Goal: Task Accomplishment & Management: Manage account settings

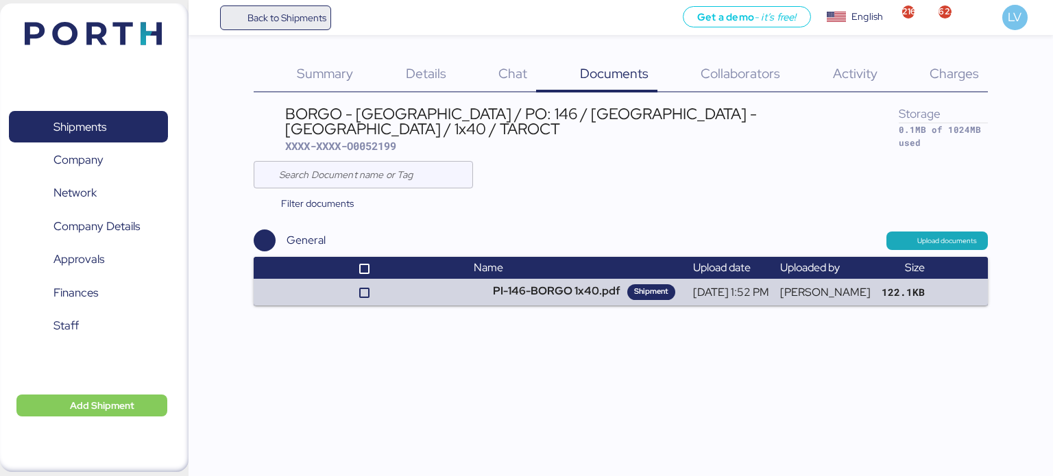
click at [304, 22] on span "Back to Shipments" at bounding box center [286, 18] width 79 height 16
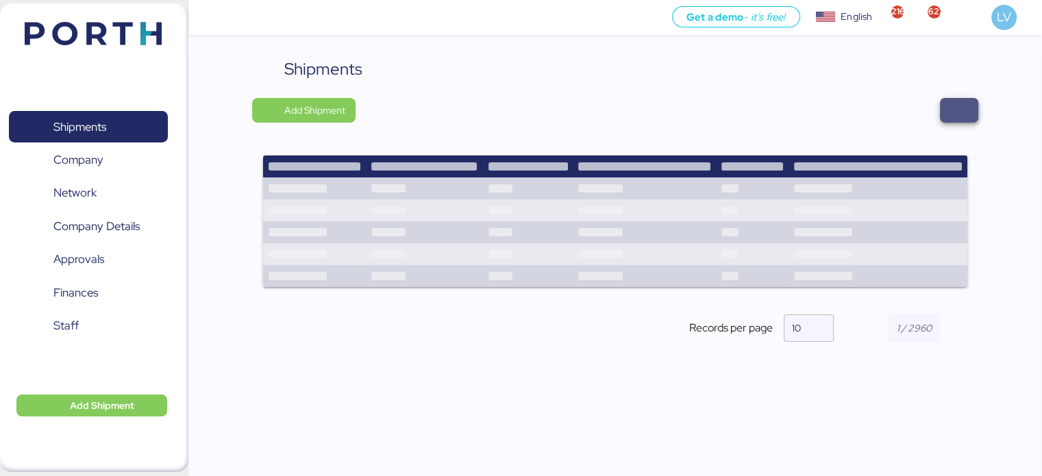
click at [952, 103] on span "button" at bounding box center [959, 110] width 16 height 19
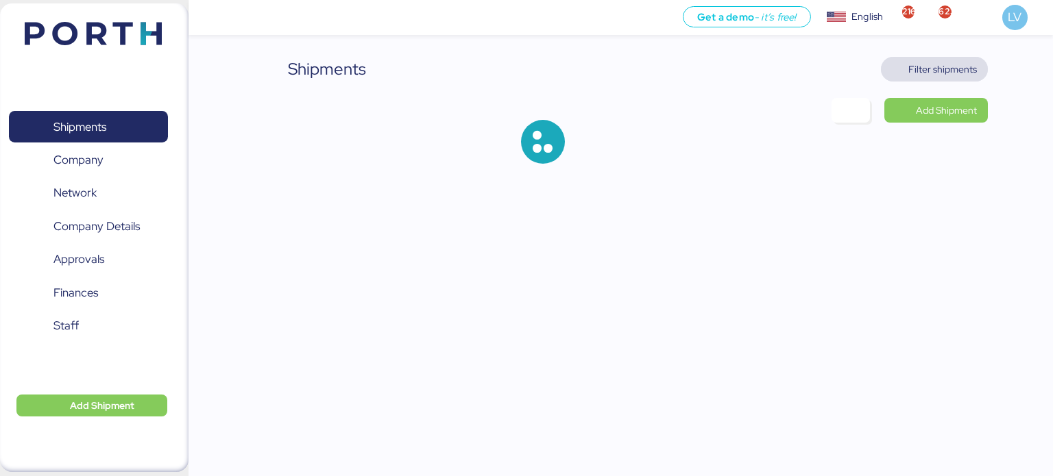
click at [946, 71] on span "Filter shipments" at bounding box center [942, 69] width 69 height 16
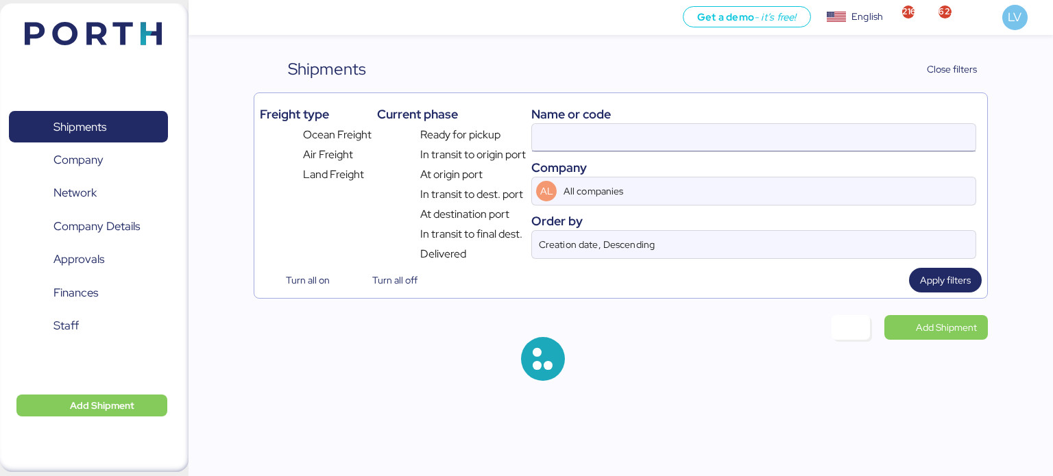
click at [820, 139] on input at bounding box center [753, 137] width 443 height 27
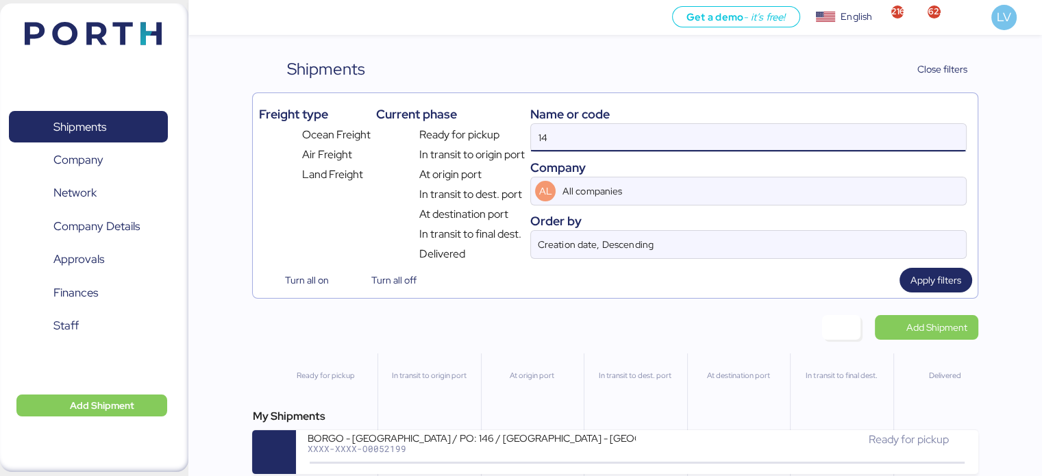
type input "1"
type input "fire"
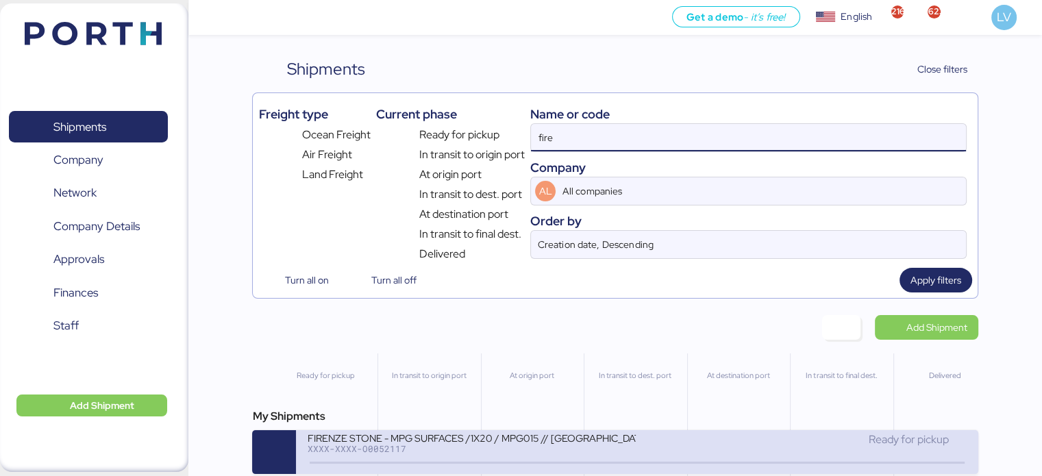
click at [487, 454] on div "XXXX-XXXX-O0052117" at bounding box center [471, 449] width 329 height 10
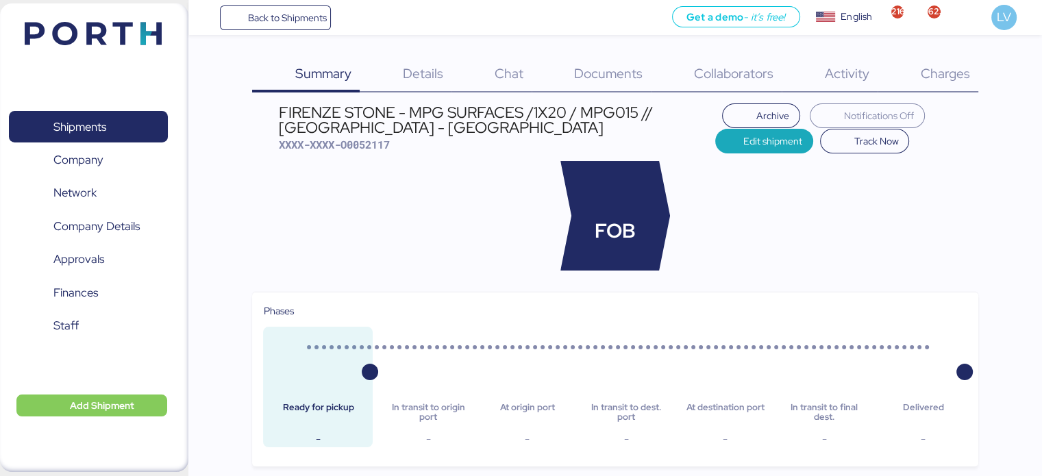
click at [374, 125] on div "FIRENZE STONE - MPG SURFACES /1X20 / MPG015 // [GEOGRAPHIC_DATA] - [GEOGRAPHIC_…" at bounding box center [497, 120] width 437 height 31
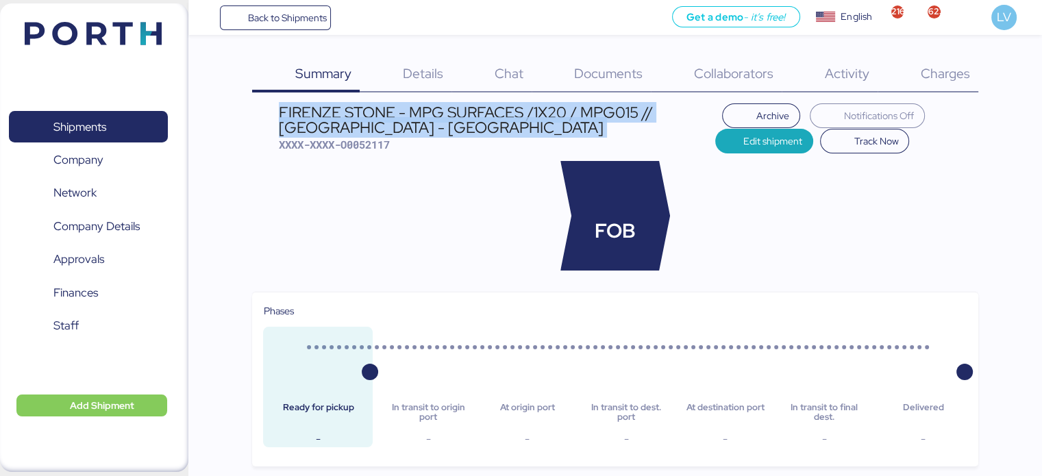
click at [374, 125] on div "FIRENZE STONE - MPG SURFACES /1X20 / MPG015 // [GEOGRAPHIC_DATA] - [GEOGRAPHIC_…" at bounding box center [497, 120] width 437 height 31
copy div "FIRENZE STONE - MPG SURFACES /1X20 / MPG015 // [GEOGRAPHIC_DATA] - [GEOGRAPHIC_…"
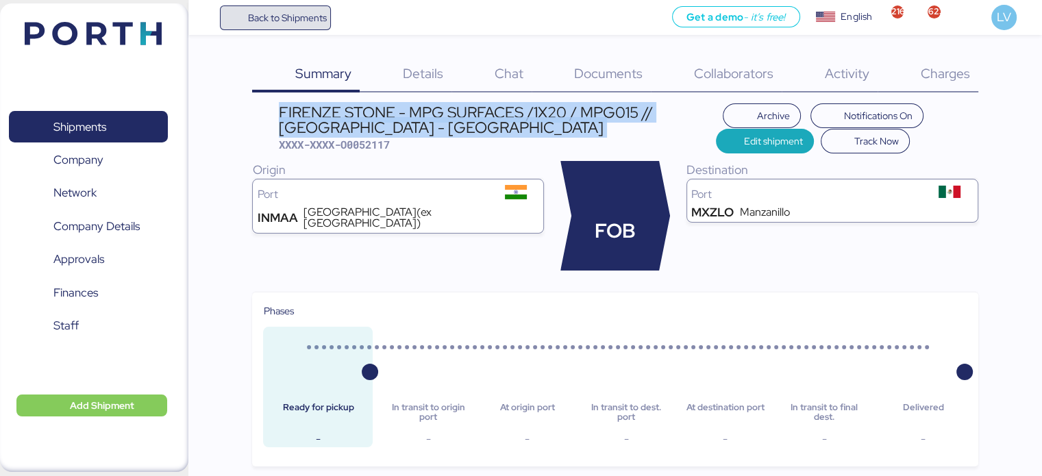
click at [313, 25] on span "Back to Shipments" at bounding box center [286, 18] width 79 height 16
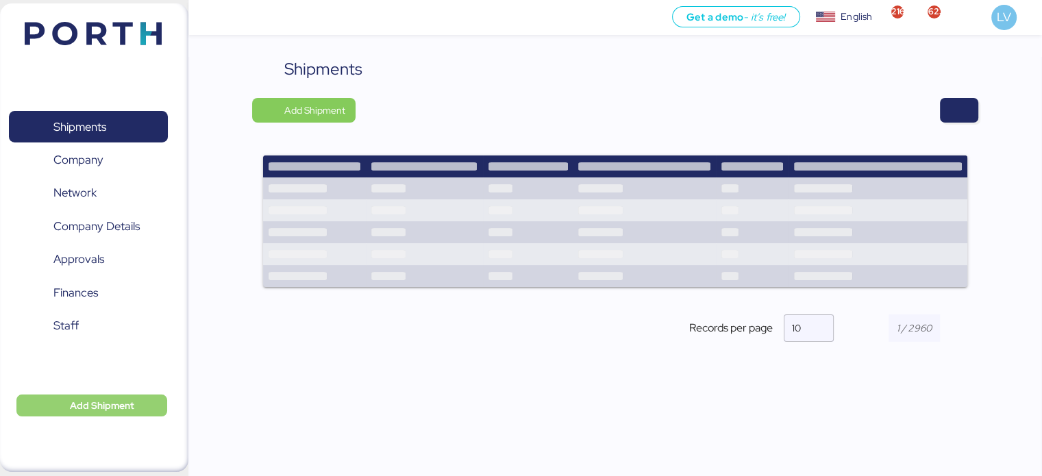
click at [115, 403] on span "Add Shipment" at bounding box center [102, 406] width 64 height 16
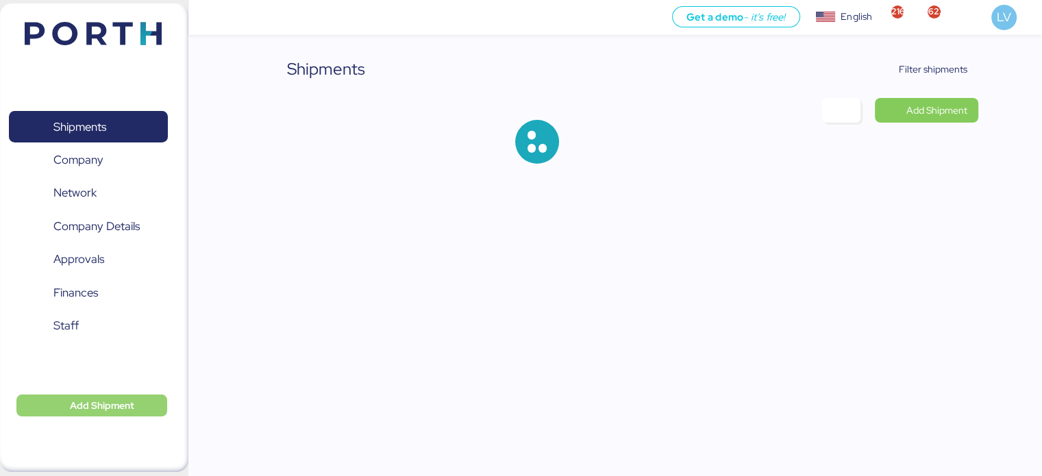
click at [110, 401] on span "Add Shipment" at bounding box center [102, 406] width 64 height 16
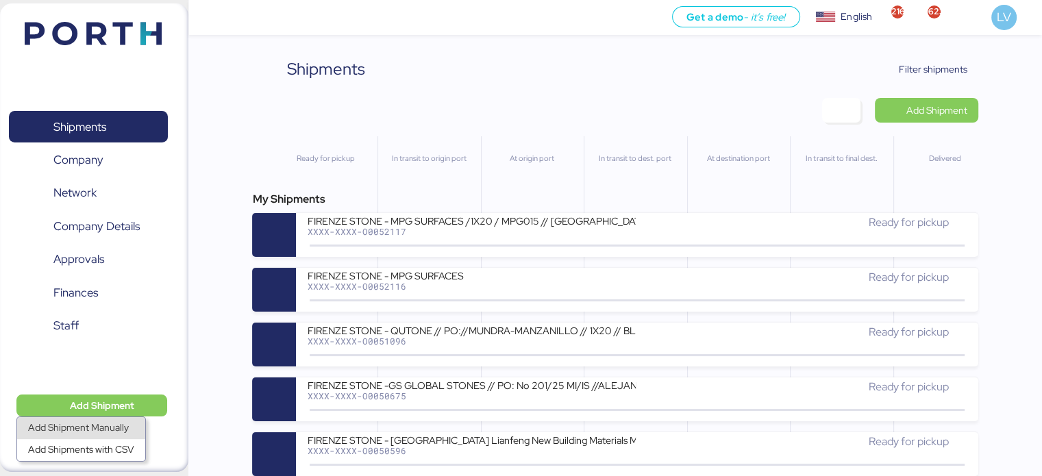
click at [112, 429] on div "Add Shipment Manually" at bounding box center [81, 428] width 106 height 19
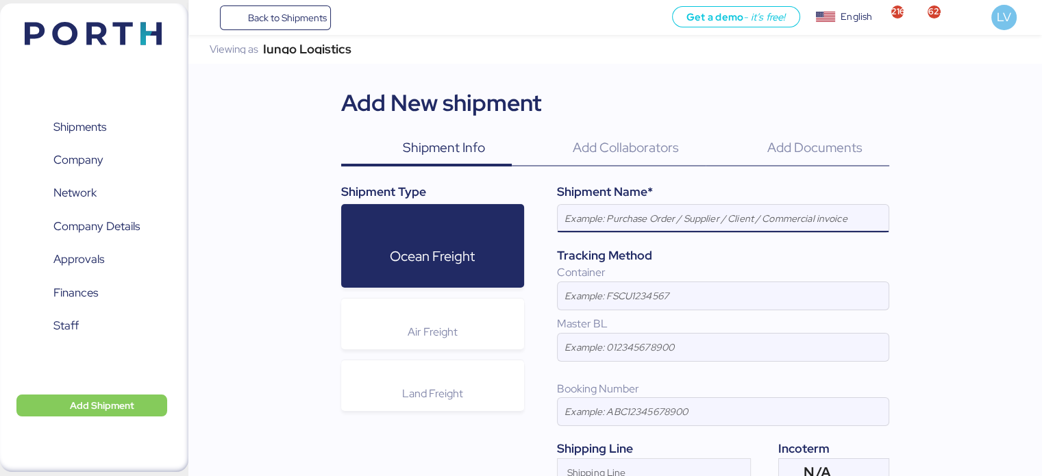
click at [650, 224] on input at bounding box center [723, 218] width 331 height 27
click at [703, 223] on input "FIRENZE STONE - MPG SURFACES /1X20 / MPG015 // [GEOGRAPHIC_DATA] - [GEOGRAPHIC_…" at bounding box center [723, 218] width 331 height 27
click at [757, 212] on input "FIRENZE STONE - CAJUGRAM /1X20 / MPG015 // [GEOGRAPHIC_DATA] - [GEOGRAPHIC_DATA]" at bounding box center [723, 218] width 331 height 27
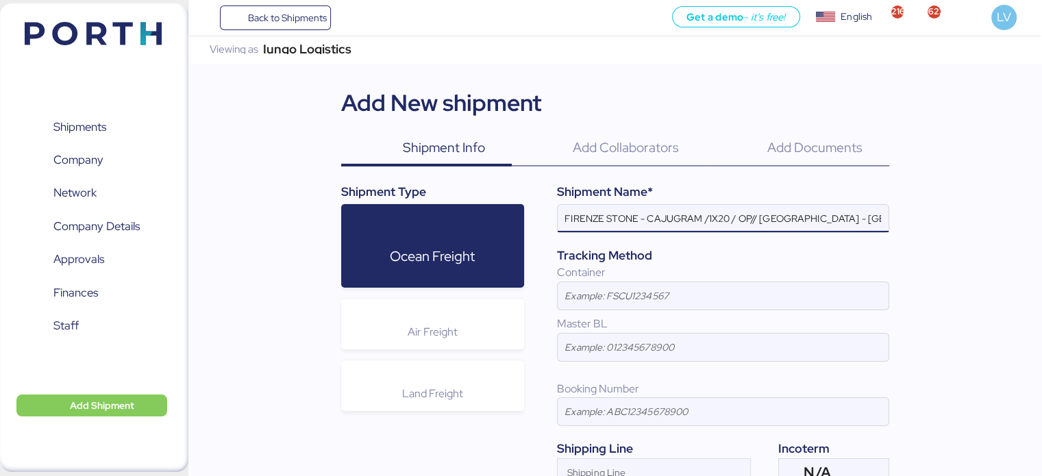
paste input "FIRENZE STONE - MPG SURFACES /1X20 / MPG015 // [GEOGRAPHIC_DATA] - [GEOGRAPHIC_…"
click at [826, 216] on input "FIRENZE STONE - CAJUGRAM /1X20 / OP-022196/ 25// [GEOGRAPHIC_DATA] - [GEOGRAPHI…" at bounding box center [723, 218] width 331 height 27
drag, startPoint x: 826, startPoint y: 216, endPoint x: 988, endPoint y: 243, distance: 163.9
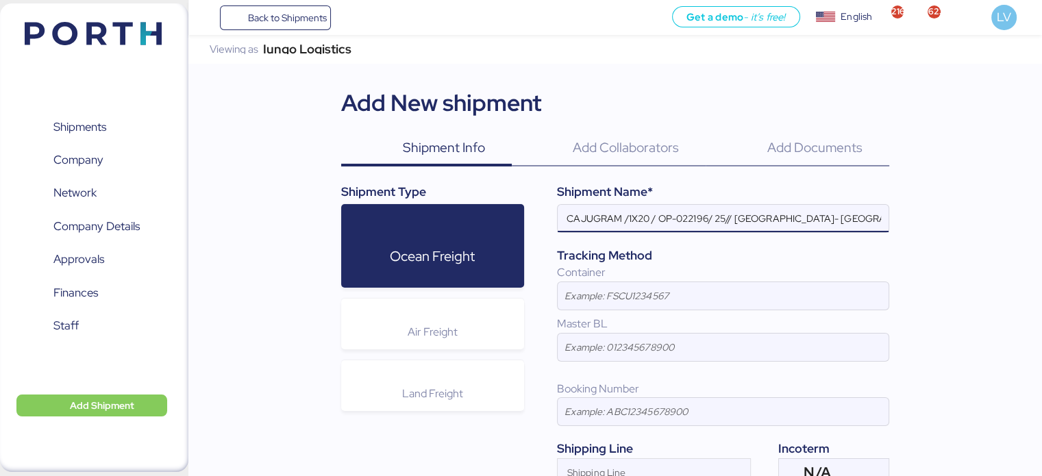
click at [988, 243] on div "Iungo Logistics Viewing as Iungo Logistics Add New shipment Shipment Info 0 Add…" at bounding box center [615, 305] width 854 height 541
click at [850, 220] on input "FIRENZE STONE - CAJUGRAM /1X20 / OP-022196/ 25// [GEOGRAPHIC_DATA]- [GEOGRAPHIC…" at bounding box center [723, 218] width 331 height 27
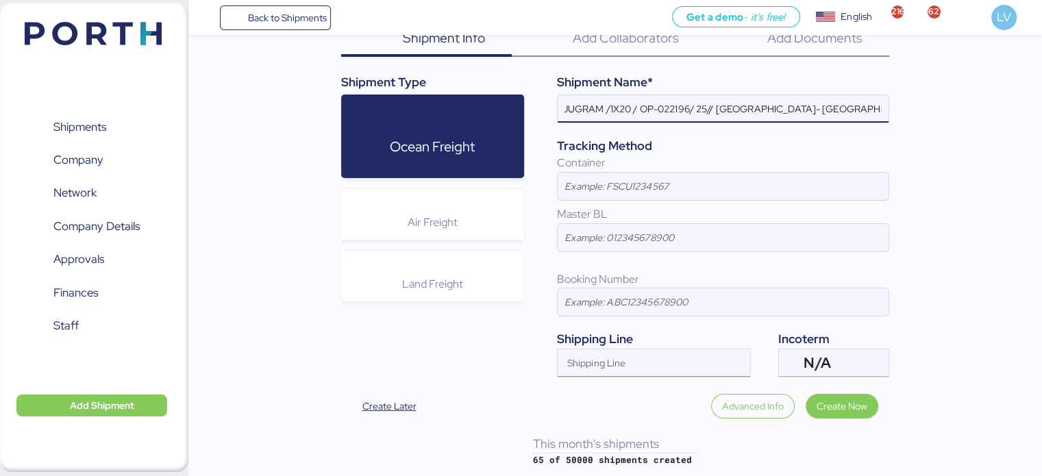
type input "FIRENZE STONE - CAJUGRAM /1X20 / OP-022196/ 25// [GEOGRAPHIC_DATA]- [GEOGRAPHIC…"
click at [634, 372] on input "Shipping Line" at bounding box center [642, 367] width 168 height 16
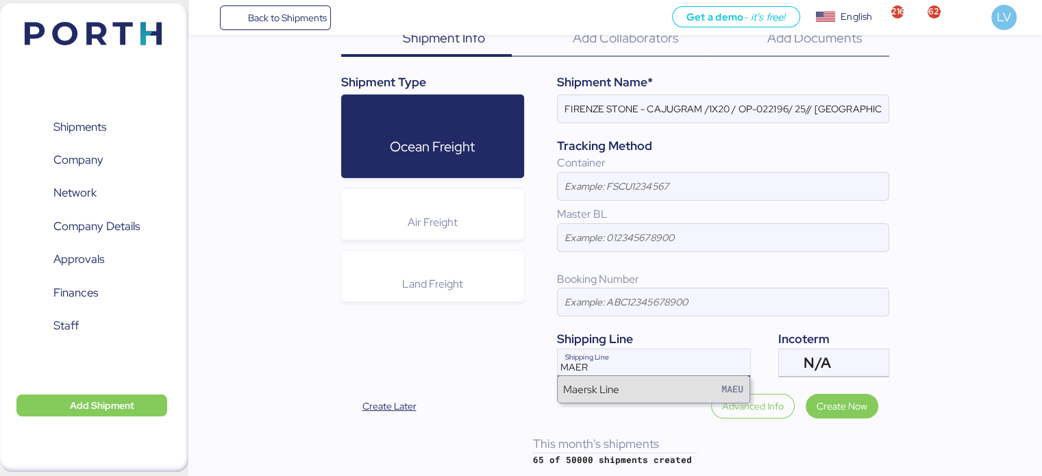
type input "MAER"
click at [601, 395] on div "Maersk Line" at bounding box center [591, 390] width 56 height 16
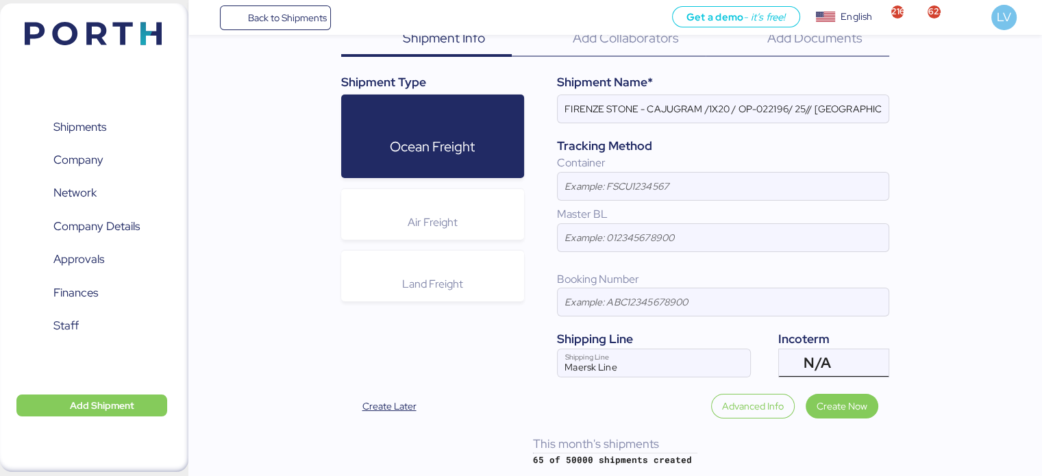
click at [844, 356] on div "N/A" at bounding box center [832, 363] width 57 height 27
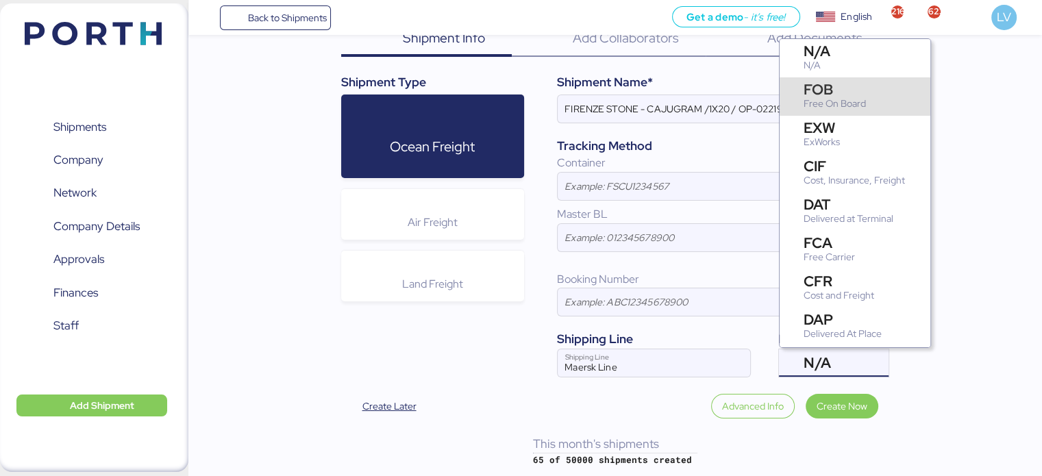
click at [843, 90] on div "FOB" at bounding box center [835, 89] width 62 height 14
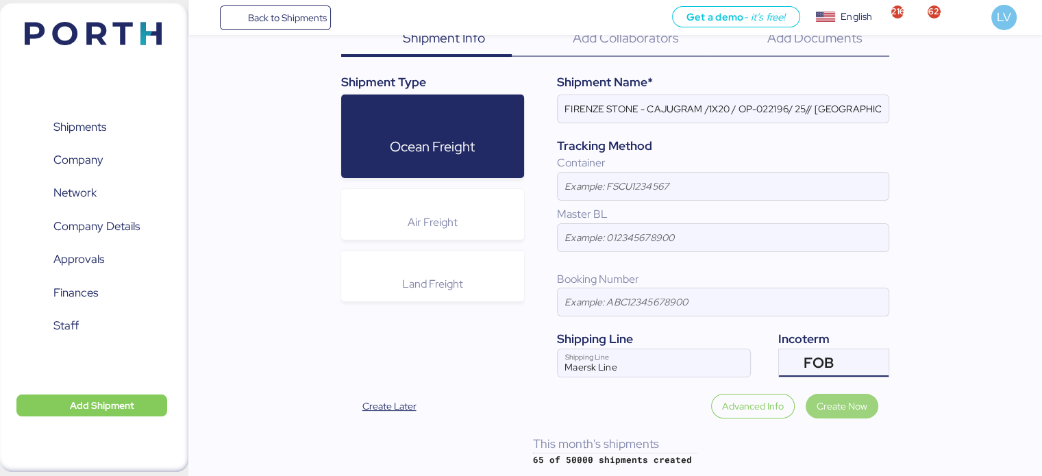
click at [855, 402] on span "Create Now" at bounding box center [842, 406] width 51 height 16
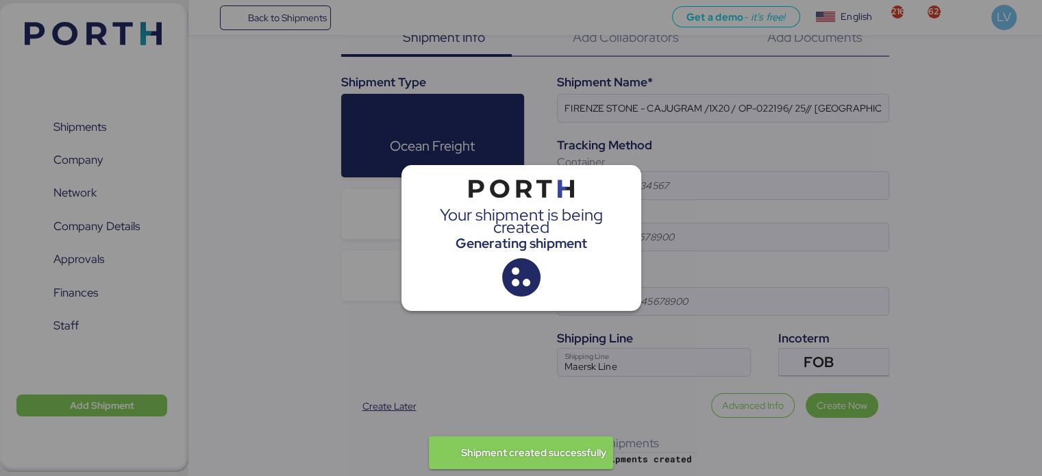
click at [765, 275] on div at bounding box center [521, 238] width 1042 height 476
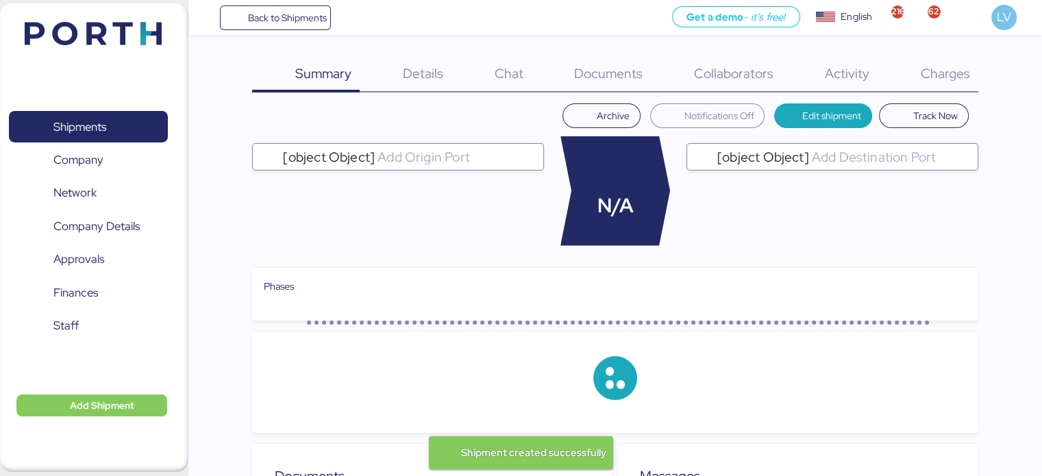
click at [493, 114] on header "Archive Notifications Off Edit shipment Track Now" at bounding box center [615, 115] width 726 height 25
click at [289, 116] on div at bounding box center [289, 116] width 0 height 0
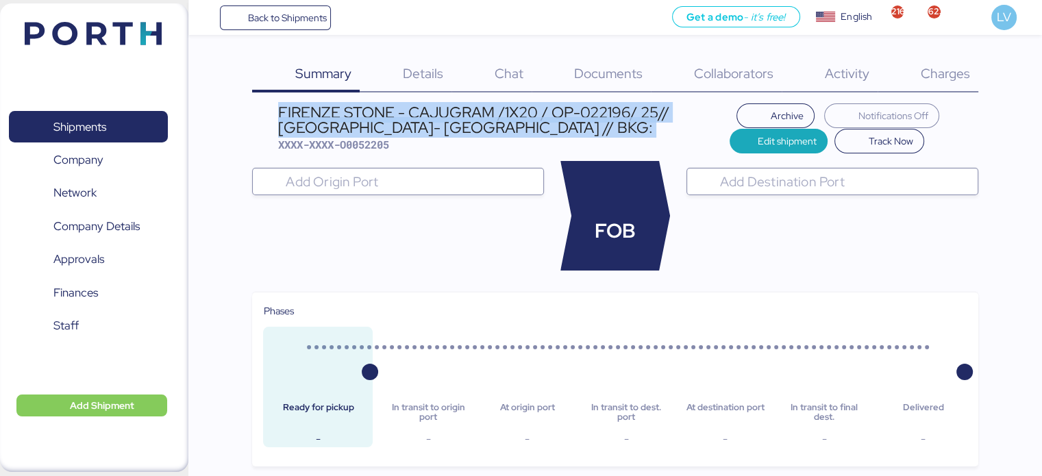
click at [493, 114] on div "FIRENZE STONE - CAJUGRAM /1X20 / OP-022196/ 25// [GEOGRAPHIC_DATA]- [GEOGRAPHIC…" at bounding box center [504, 120] width 452 height 31
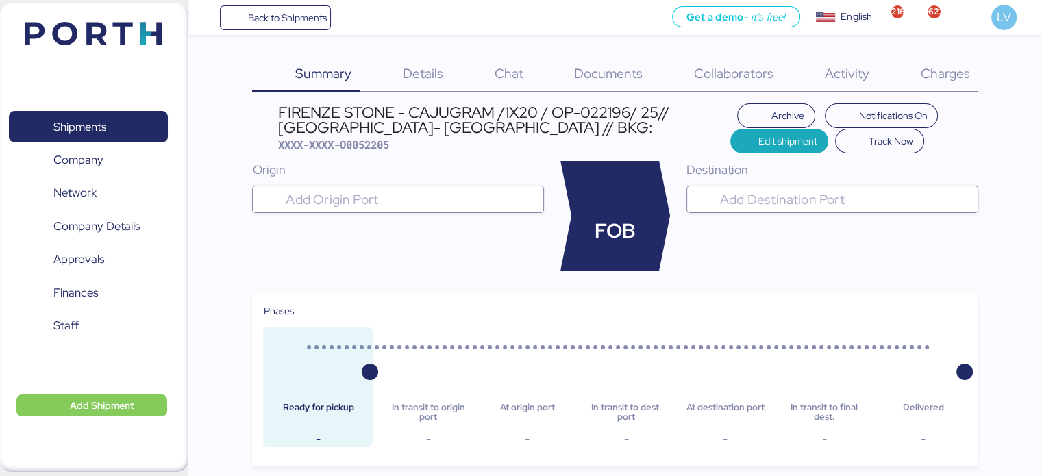
click at [435, 204] on input "search" at bounding box center [410, 199] width 255 height 16
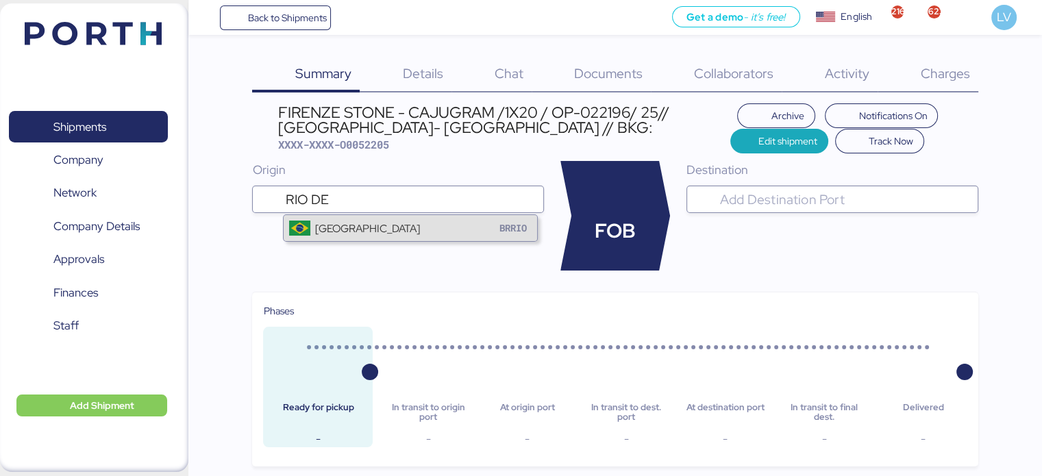
type input "RIO DE"
click at [397, 232] on div "[GEOGRAPHIC_DATA] BRRIO" at bounding box center [411, 228] width 254 height 26
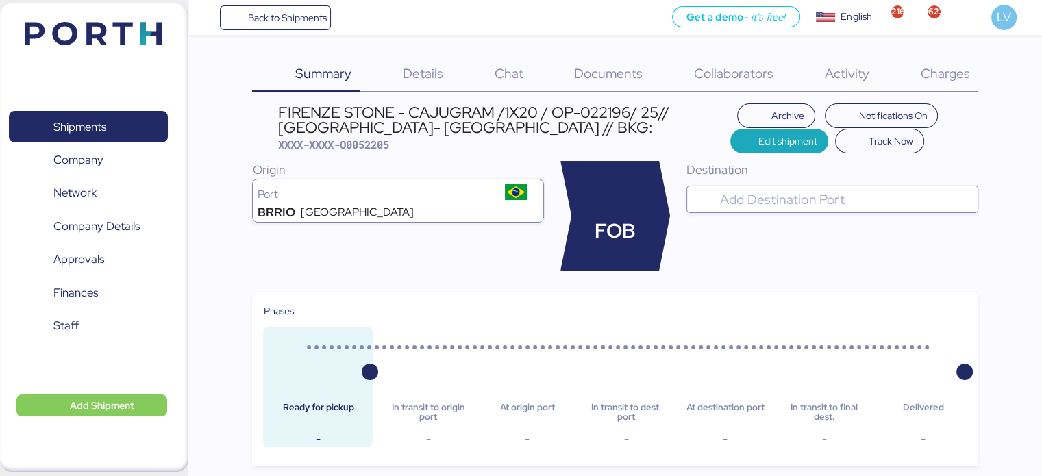
click at [837, 186] on div "Destination" at bounding box center [833, 216] width 292 height 110
click at [822, 195] on input "search" at bounding box center [845, 199] width 255 height 16
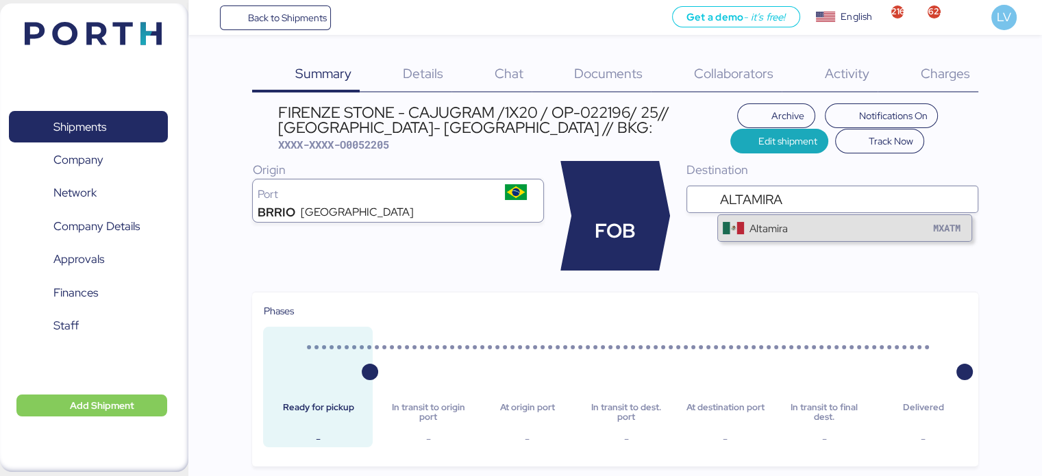
type input "ALTAMIRA"
click at [770, 225] on div "Altamira" at bounding box center [769, 229] width 38 height 16
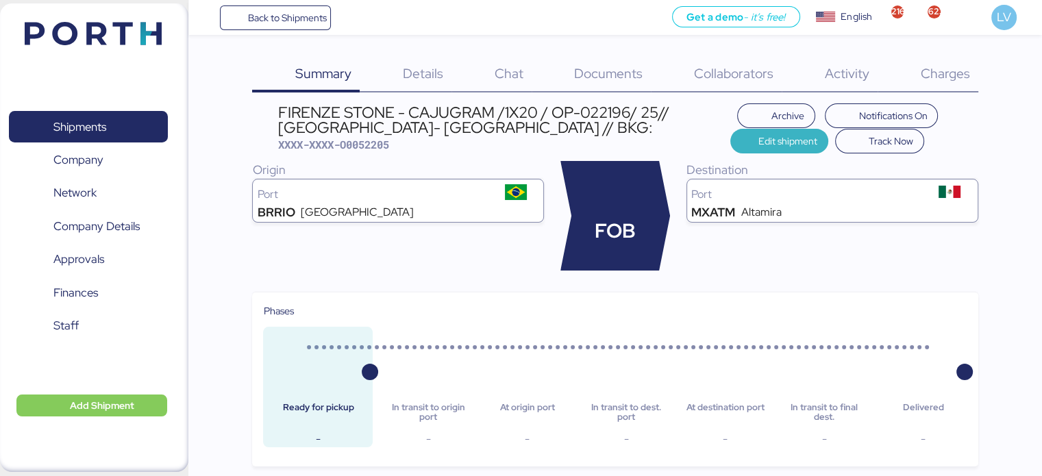
click at [777, 138] on span "Edit shipment" at bounding box center [788, 141] width 59 height 16
click at [742, 145] on span "Edit shipment" at bounding box center [780, 141] width 76 height 19
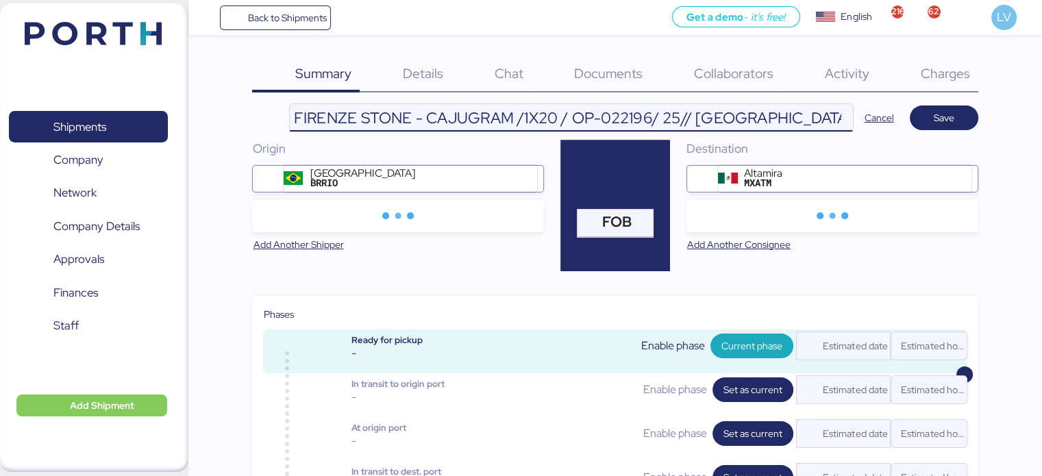
click at [676, 108] on input "FIRENZE STONE - CAJUGRAM /1X20 / OP-022196/ 25// [GEOGRAPHIC_DATA]- [GEOGRAPHIC…" at bounding box center [571, 117] width 563 height 27
type input "FIRENZE STONE - CAJUGRAM /1X20 / OP-022196/25// [GEOGRAPHIC_DATA]- [GEOGRAPHIC_…"
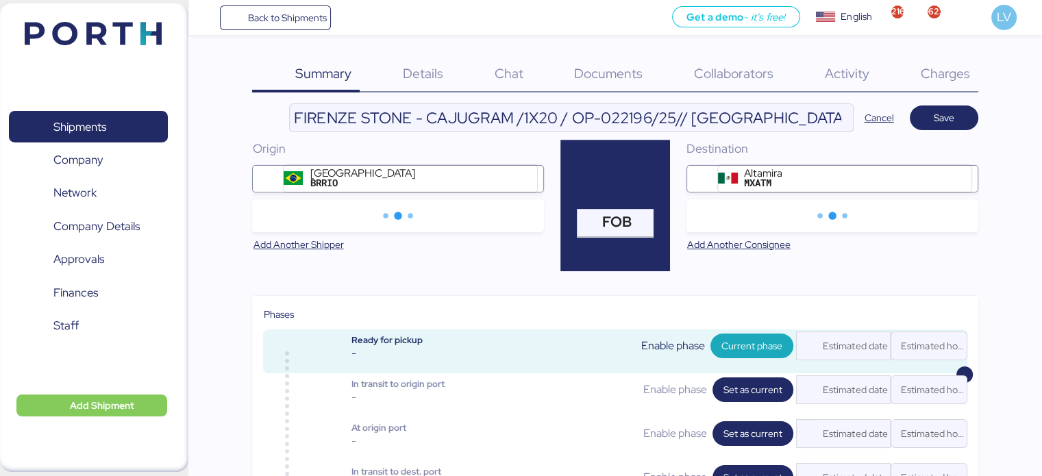
click at [376, 220] on div at bounding box center [398, 215] width 292 height 33
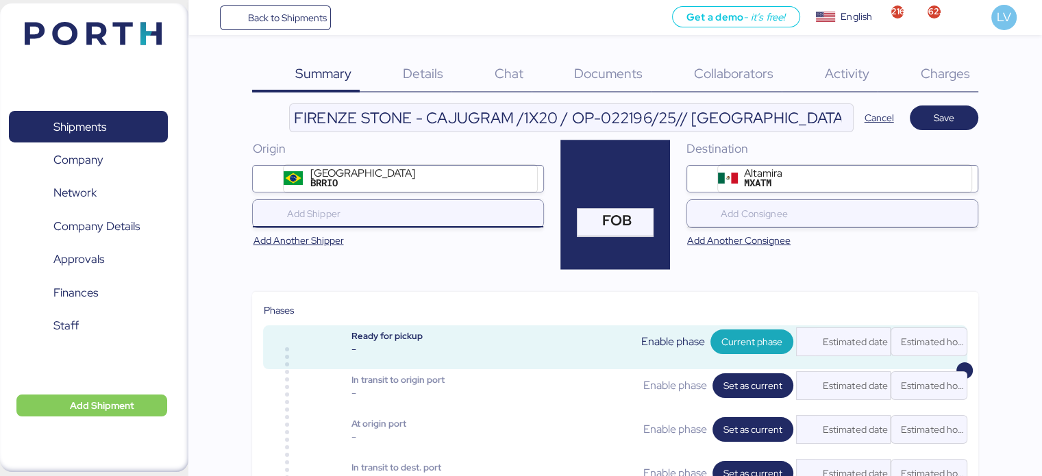
click at [436, 215] on input "search" at bounding box center [401, 214] width 235 height 16
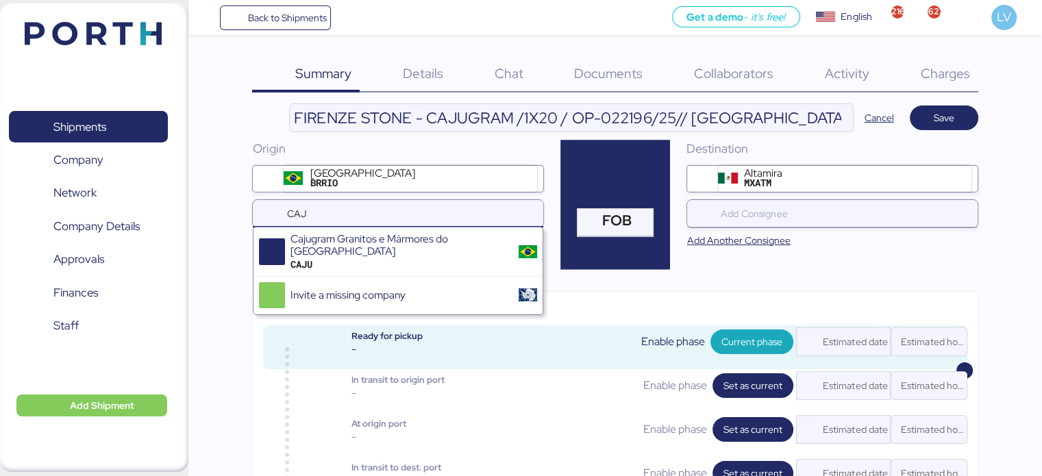
type input "CAJU"
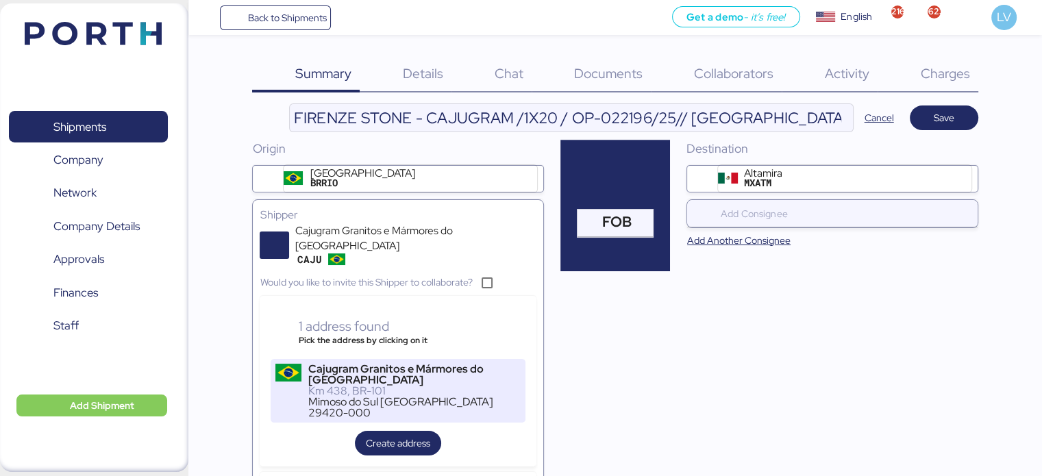
click at [345, 371] on div "Cajugram Granitos e Mármores do [GEOGRAPHIC_DATA]" at bounding box center [414, 375] width 213 height 22
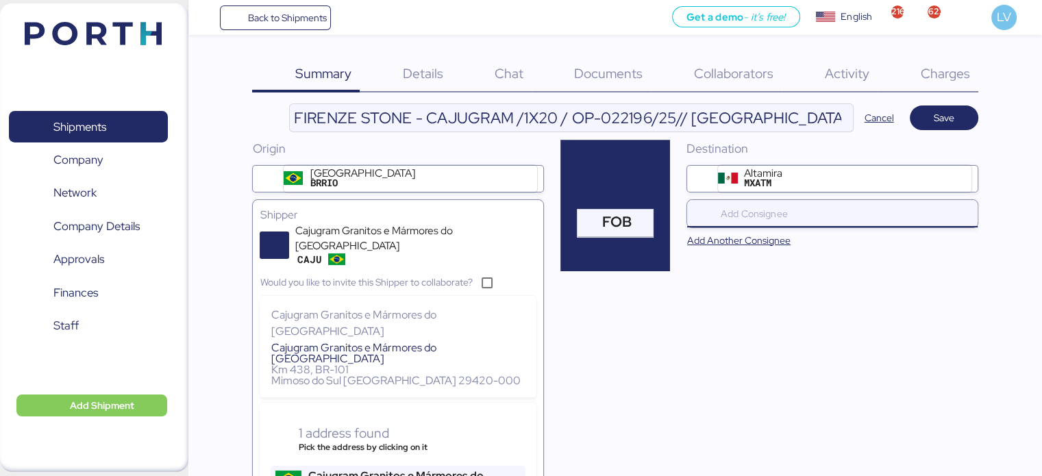
click at [768, 207] on input "search" at bounding box center [835, 214] width 235 height 16
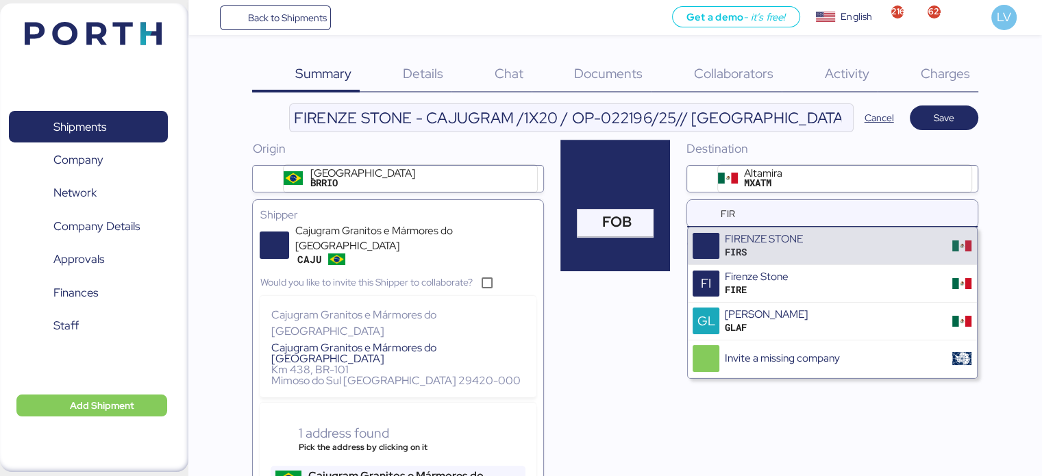
type input "FIR"
click at [776, 242] on div "FIRENZE STONE" at bounding box center [764, 239] width 78 height 12
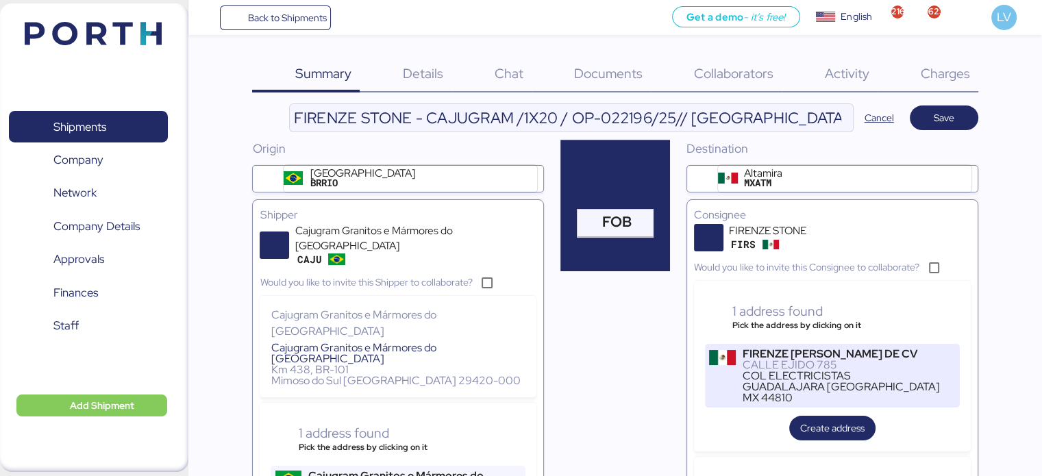
click at [802, 361] on div "CALLE EJIDO 785" at bounding box center [848, 365] width 213 height 11
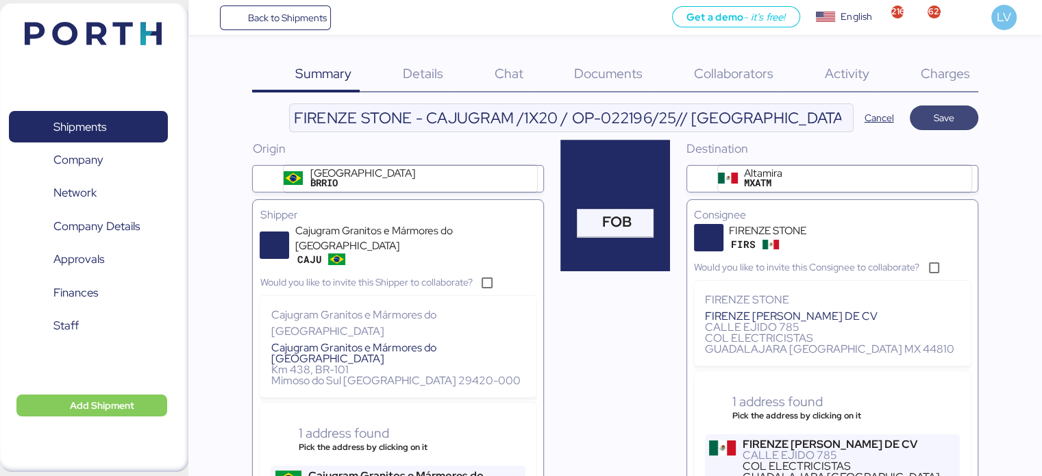
click at [930, 121] on span "Save" at bounding box center [944, 117] width 47 height 19
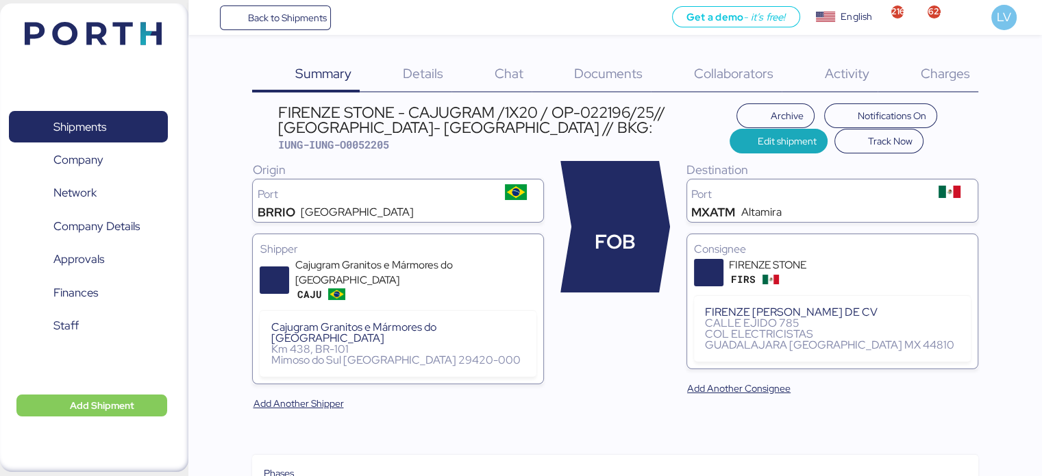
click at [367, 145] on span "IUNG-IUNG-O0052205" at bounding box center [333, 145] width 111 height 14
copy span "O0052205"
click at [624, 68] on span "Documents" at bounding box center [608, 73] width 69 height 18
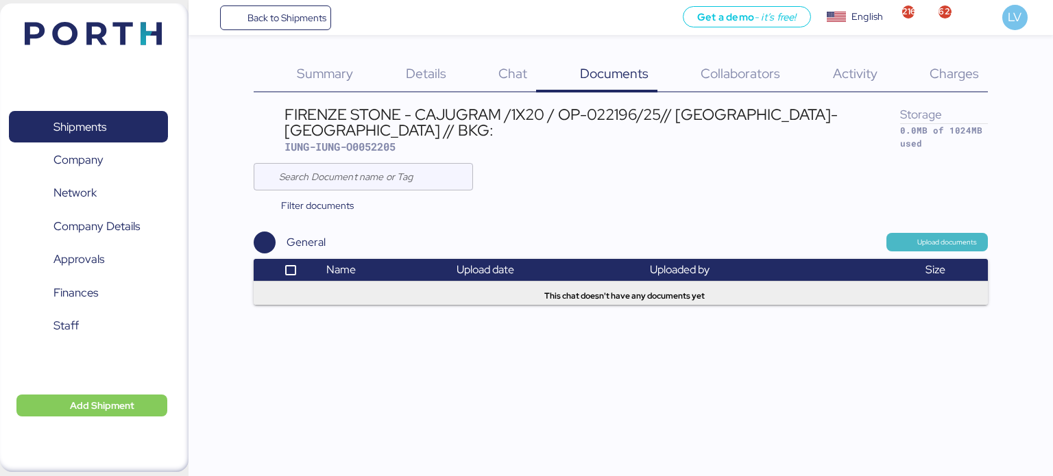
click at [902, 243] on span "Upload documents" at bounding box center [937, 242] width 80 height 12
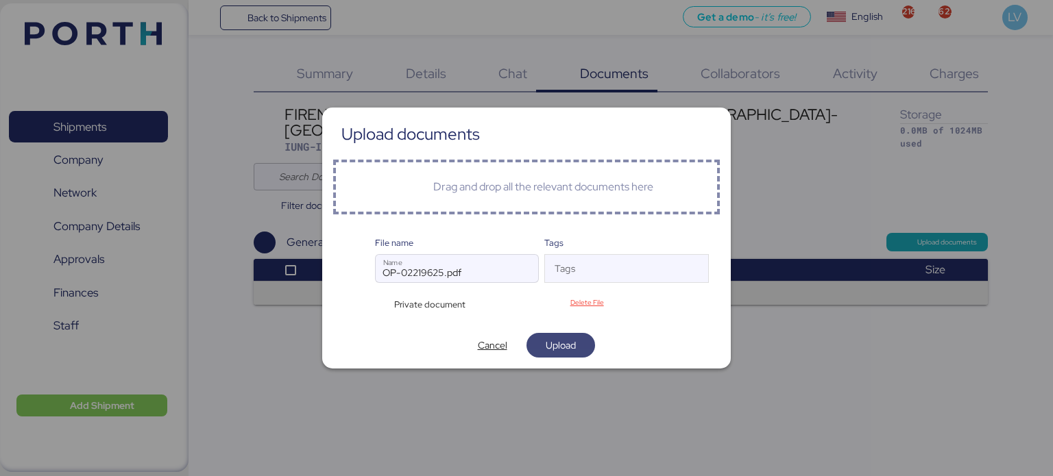
click at [550, 342] on span "Upload" at bounding box center [561, 345] width 30 height 16
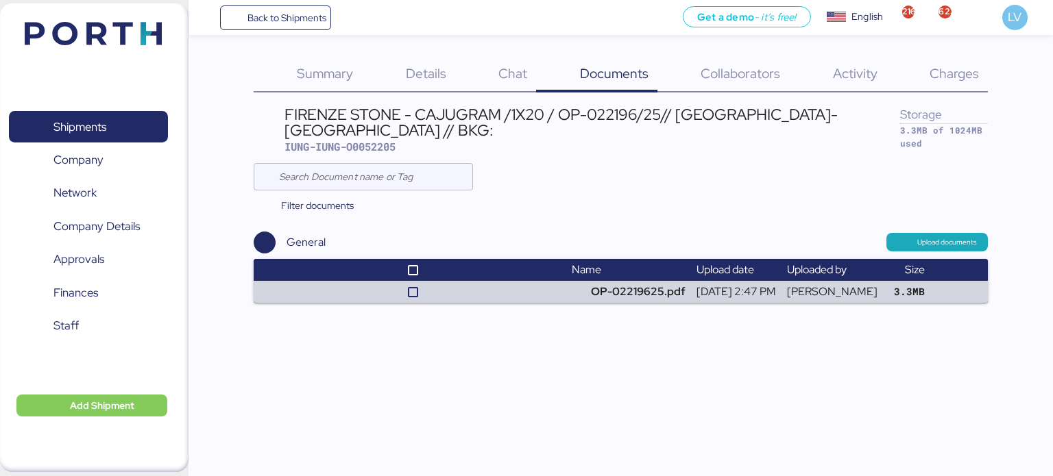
click at [921, 226] on div "FIRENZE STONE - CAJUGRAM /1X20 / OP-022196/25// [GEOGRAPHIC_DATA]- [GEOGRAPHIC_…" at bounding box center [621, 202] width 735 height 199
click at [917, 236] on span "Upload documents" at bounding box center [937, 242] width 80 height 12
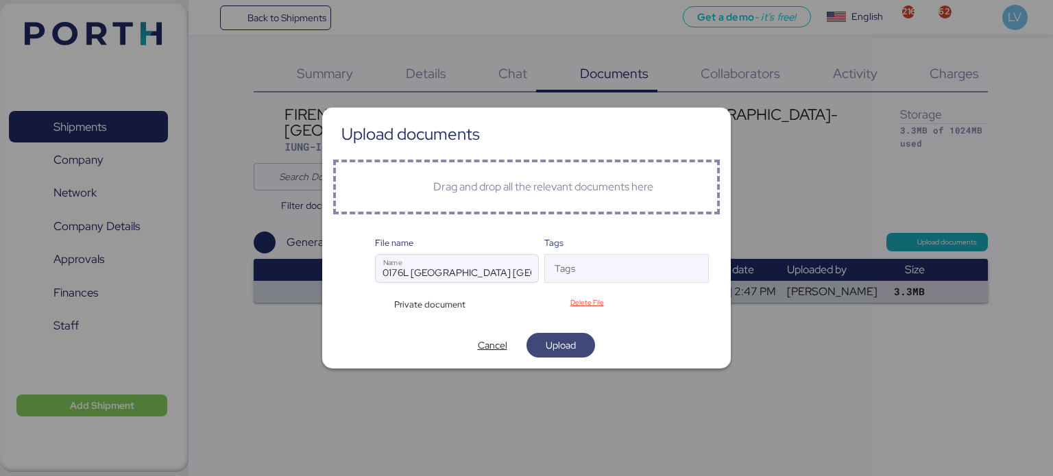
click at [559, 347] on span "Upload" at bounding box center [561, 345] width 30 height 16
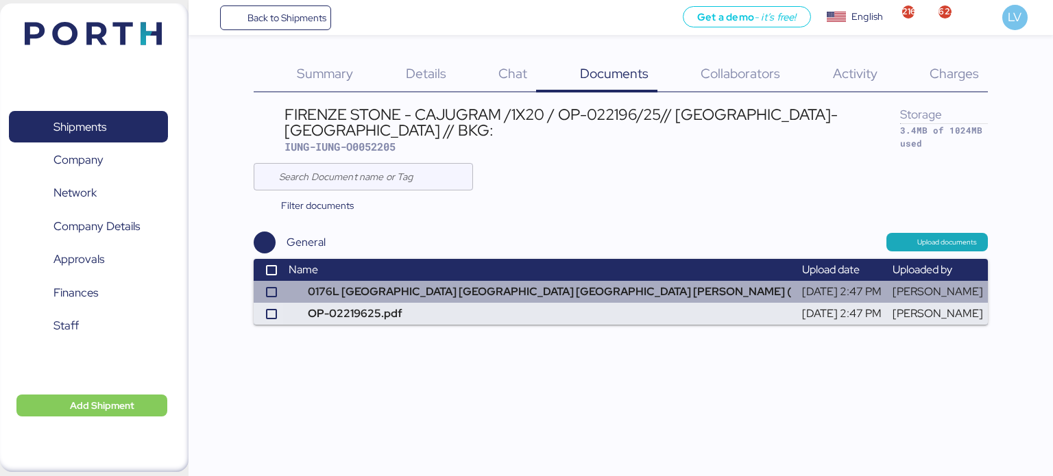
click at [469, 286] on td "0176L [GEOGRAPHIC_DATA] [GEOGRAPHIC_DATA] [GEOGRAPHIC_DATA] [PERSON_NAME] (" at bounding box center [539, 292] width 513 height 22
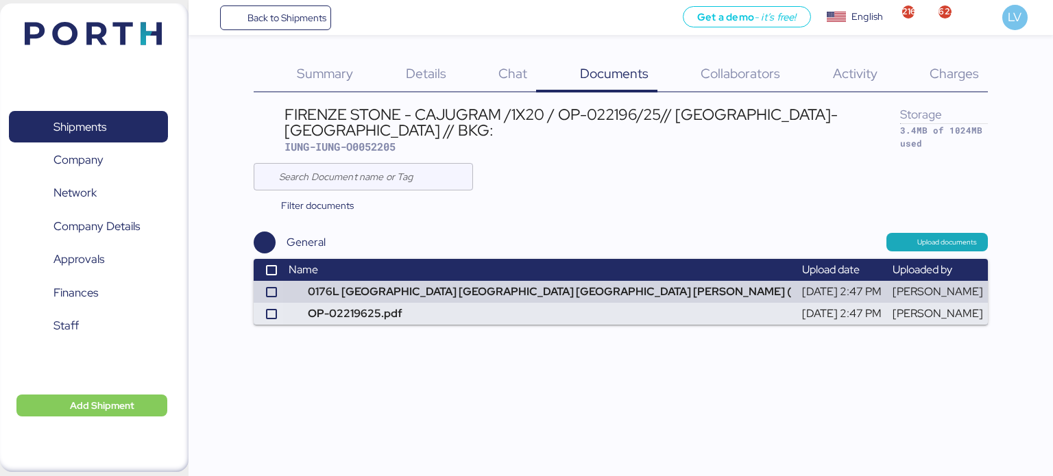
click at [391, 156] on div "FIRENZE STONE - CAJUGRAM /1X20 / OP-022196/25// [GEOGRAPHIC_DATA]- [GEOGRAPHIC_…" at bounding box center [621, 213] width 735 height 221
click at [393, 150] on span "IUNG-IUNG-O0052205" at bounding box center [339, 147] width 111 height 14
copy span "O0052205"
